Goal: Information Seeking & Learning: Learn about a topic

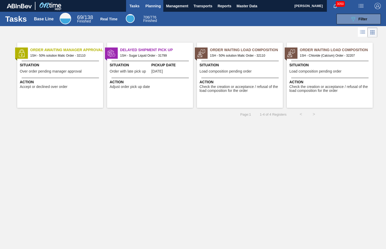
click at [152, 5] on span "Planning" at bounding box center [152, 6] width 15 height 6
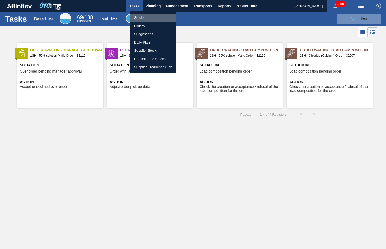
click at [139, 19] on li "Stocks" at bounding box center [153, 18] width 46 height 8
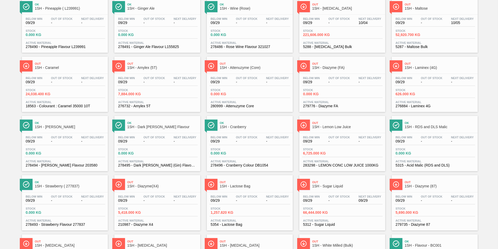
scroll to position [45, 0]
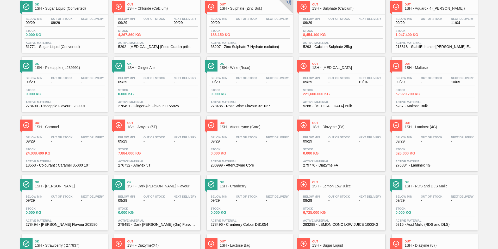
click at [386, 125] on span "1SH - Laminex (4G)" at bounding box center [440, 127] width 70 height 4
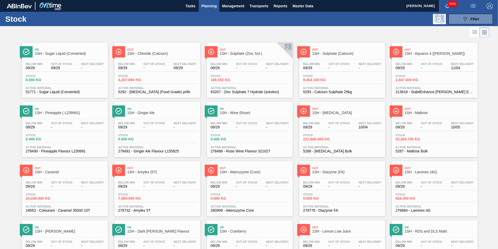
click at [52, 171] on span "1SH - Caramel" at bounding box center [70, 172] width 70 height 4
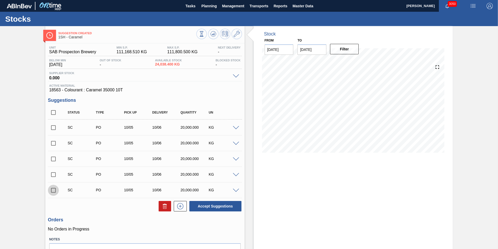
click at [53, 189] on input "checkbox" at bounding box center [53, 190] width 11 height 11
click at [227, 204] on button "Accept Suggestions" at bounding box center [215, 206] width 52 height 10
checkbox input "false"
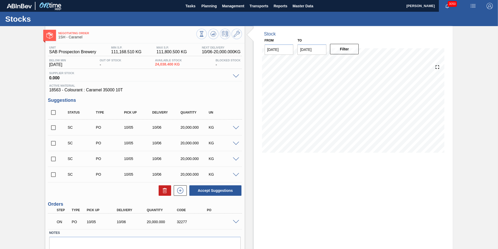
click at [234, 221] on span at bounding box center [236, 222] width 6 height 4
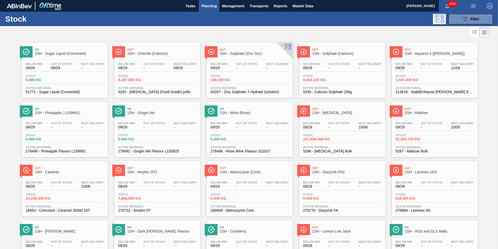
click at [148, 52] on span "1SH - Chloride (Calcium)" at bounding box center [162, 54] width 70 height 4
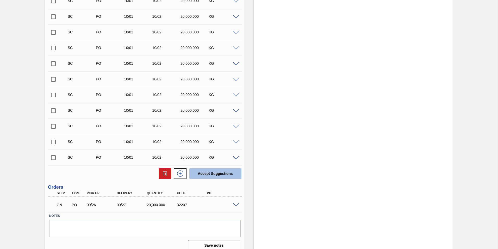
scroll to position [304, 0]
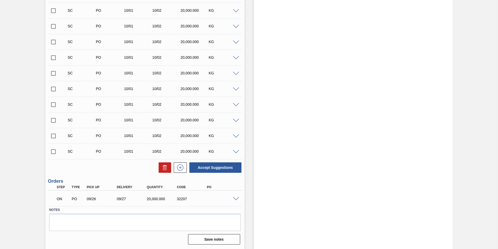
click at [234, 198] on span at bounding box center [236, 199] width 6 height 4
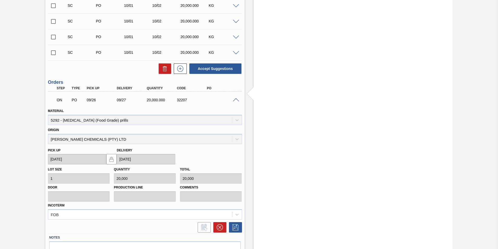
scroll to position [431, 0]
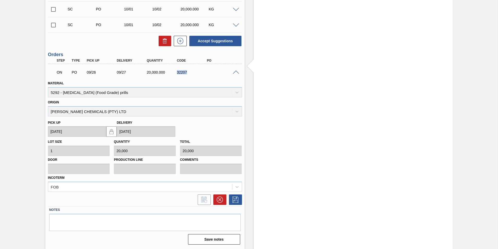
drag, startPoint x: 177, startPoint y: 72, endPoint x: 189, endPoint y: 72, distance: 12.3
click at [189, 72] on div "32207" at bounding box center [193, 72] width 34 height 4
copy div "32207"
click at [237, 70] on div at bounding box center [237, 72] width 10 height 4
click at [236, 70] on div at bounding box center [237, 72] width 10 height 4
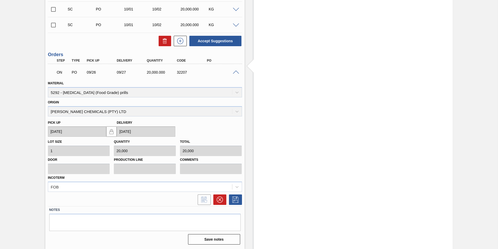
click at [236, 70] on div at bounding box center [237, 72] width 10 height 4
click at [220, 198] on icon at bounding box center [220, 199] width 6 height 6
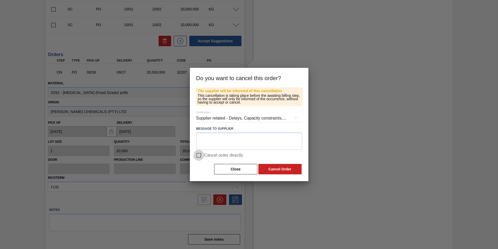
click at [199, 155] on input "Cancel order directly" at bounding box center [198, 155] width 11 height 11
checkbox input "true"
click at [274, 169] on button "Cancel Order" at bounding box center [280, 169] width 43 height 10
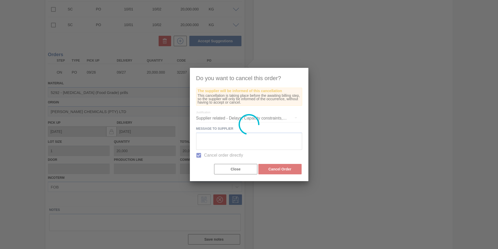
scroll to position [295, 0]
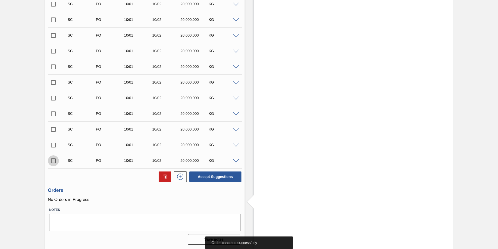
click at [54, 161] on input "checkbox" at bounding box center [53, 160] width 11 height 11
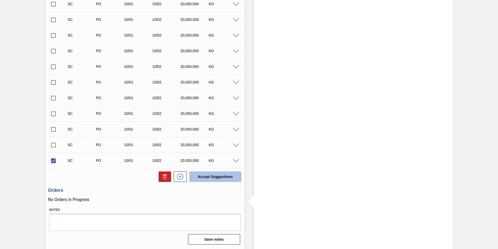
click at [222, 177] on button "Accept Suggestions" at bounding box center [215, 176] width 52 height 10
checkbox input "false"
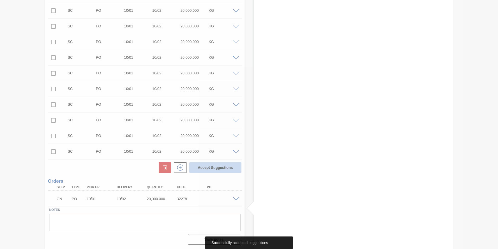
scroll to position [289, 0]
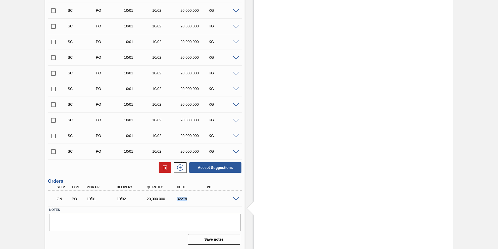
drag, startPoint x: 175, startPoint y: 198, endPoint x: 189, endPoint y: 200, distance: 13.7
click at [189, 200] on div "32278" at bounding box center [193, 199] width 34 height 4
copy div "32278"
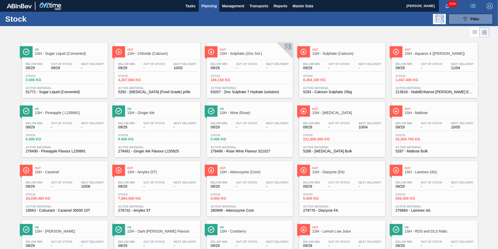
click at [234, 54] on span "1SH - Sulphate (Zinc Sol.)" at bounding box center [255, 54] width 70 height 4
drag, startPoint x: 333, startPoint y: 53, endPoint x: 336, endPoint y: 48, distance: 5.1
click at [333, 52] on span "1SH - Sulphate (Calcium)" at bounding box center [348, 54] width 70 height 4
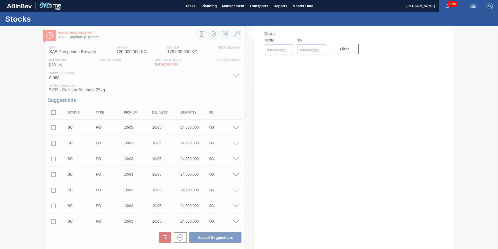
type input "[DATE]"
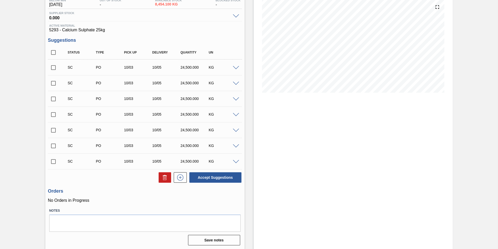
scroll to position [61, 0]
click at [54, 161] on input "checkbox" at bounding box center [53, 160] width 11 height 11
click at [230, 177] on button "Accept Suggestions" at bounding box center [215, 176] width 52 height 10
checkbox input "false"
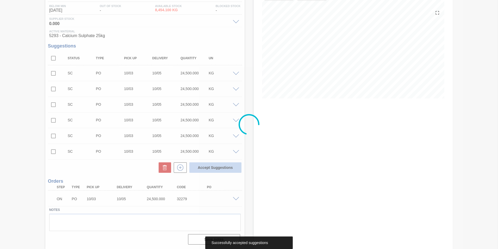
scroll to position [54, 0]
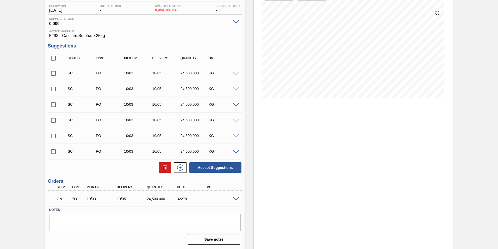
click at [233, 199] on span at bounding box center [236, 199] width 6 height 4
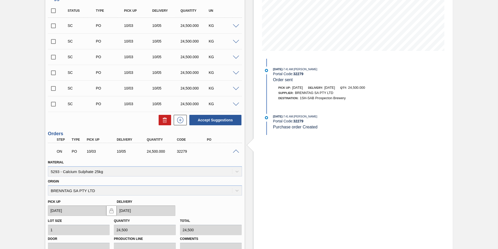
scroll to position [106, 0]
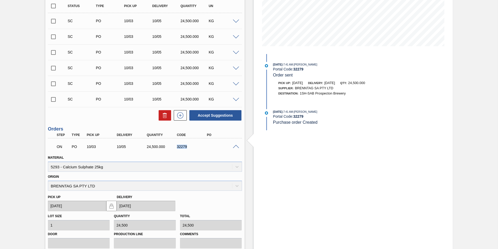
drag, startPoint x: 177, startPoint y: 146, endPoint x: 191, endPoint y: 145, distance: 13.6
click at [191, 145] on div "32279" at bounding box center [193, 146] width 34 height 4
copy div "32279"
drag, startPoint x: 180, startPoint y: 98, endPoint x: 193, endPoint y: 97, distance: 12.8
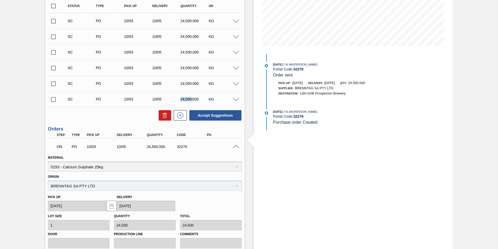
click at [193, 97] on div "24,500.000" at bounding box center [195, 99] width 32 height 4
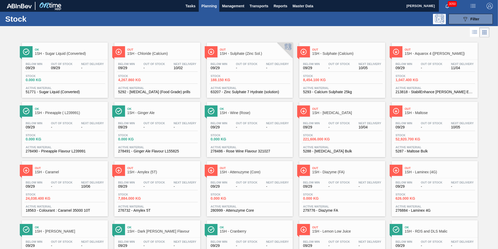
click at [51, 171] on span "1SH - Caramel" at bounding box center [70, 172] width 70 height 4
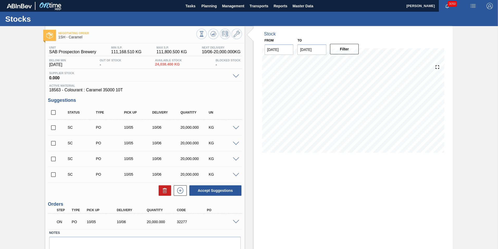
scroll to position [23, 0]
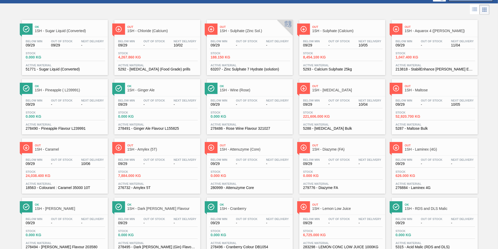
scroll to position [52, 0]
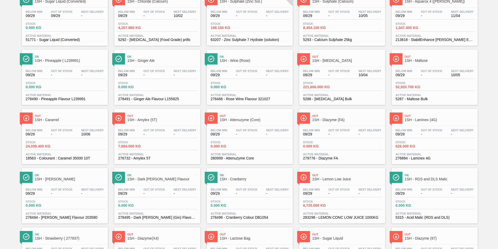
click at [386, 120] on span "1SH - Laminex (4G)" at bounding box center [440, 120] width 70 height 4
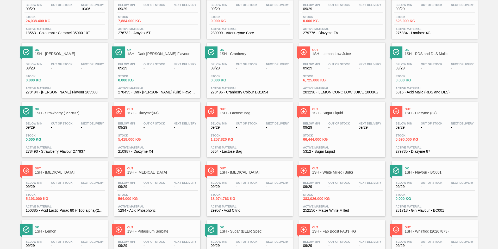
scroll to position [182, 0]
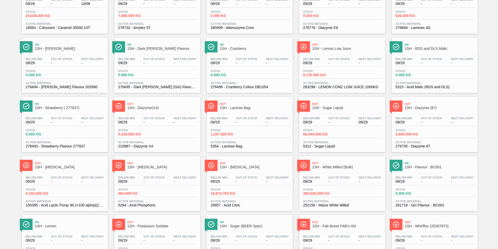
click at [234, 107] on span "1SH - Lactose Bag" at bounding box center [255, 108] width 70 height 4
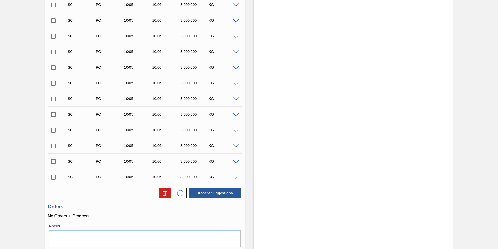
scroll to position [295, 0]
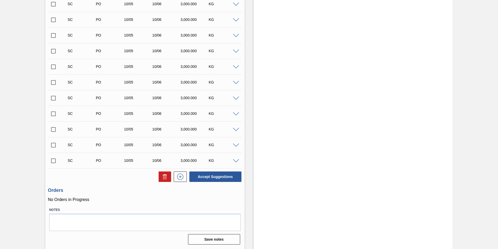
drag, startPoint x: 52, startPoint y: 161, endPoint x: 78, endPoint y: 163, distance: 26.4
click at [52, 161] on input "checkbox" at bounding box center [53, 160] width 11 height 11
click at [214, 177] on button "Accept Suggestions" at bounding box center [215, 176] width 52 height 10
checkbox input "false"
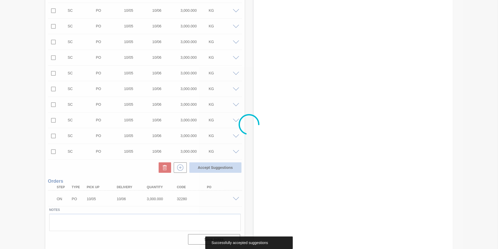
scroll to position [289, 0]
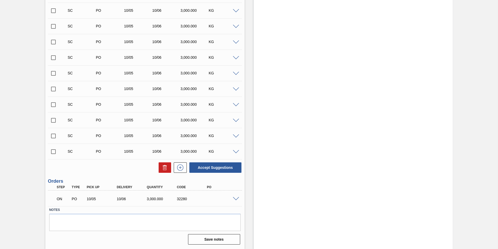
click at [233, 198] on span at bounding box center [236, 199] width 6 height 4
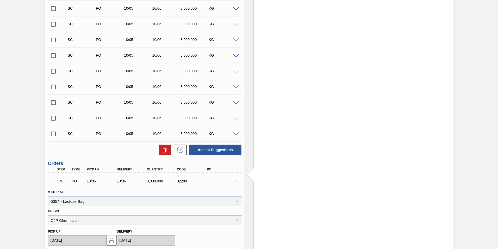
scroll to position [315, 0]
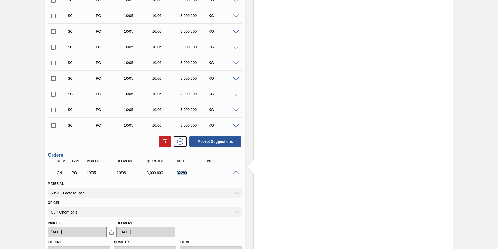
drag, startPoint x: 176, startPoint y: 173, endPoint x: 193, endPoint y: 174, distance: 16.7
click at [193, 174] on div "32280" at bounding box center [193, 172] width 34 height 4
copy div "32280"
